Goal: Check status: Check status

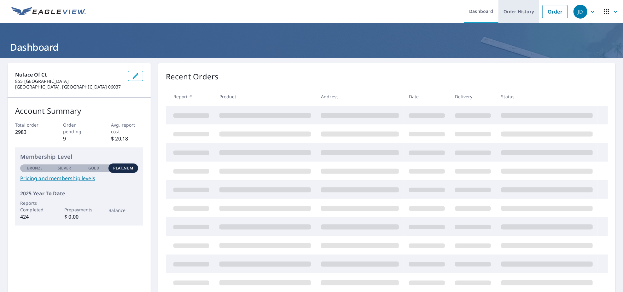
click at [510, 10] on link "Order History" at bounding box center [519, 11] width 41 height 23
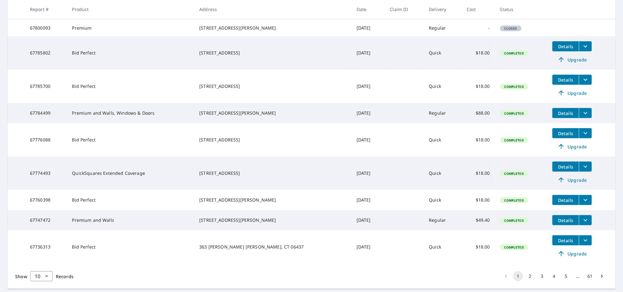
scroll to position [176, 0]
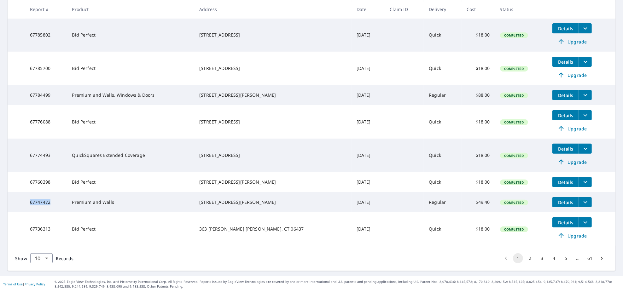
drag, startPoint x: 56, startPoint y: 199, endPoint x: 31, endPoint y: 200, distance: 24.7
click at [31, 200] on td "67747472" at bounding box center [46, 202] width 42 height 20
copy td "67747472"
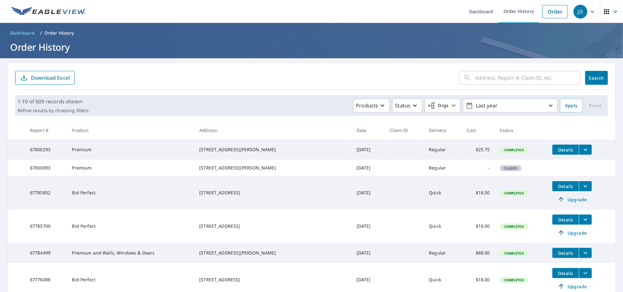
click at [589, 10] on icon "button" at bounding box center [593, 12] width 8 height 8
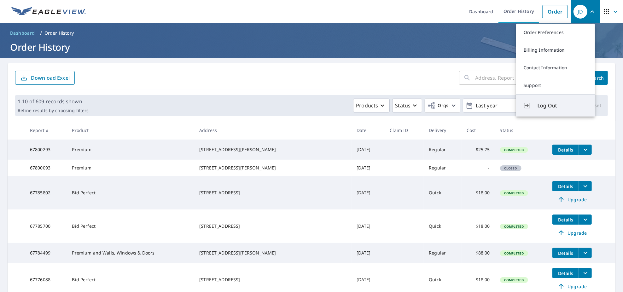
click at [550, 100] on button "Log Out" at bounding box center [556, 105] width 79 height 22
